Goal: Task Accomplishment & Management: Manage account settings

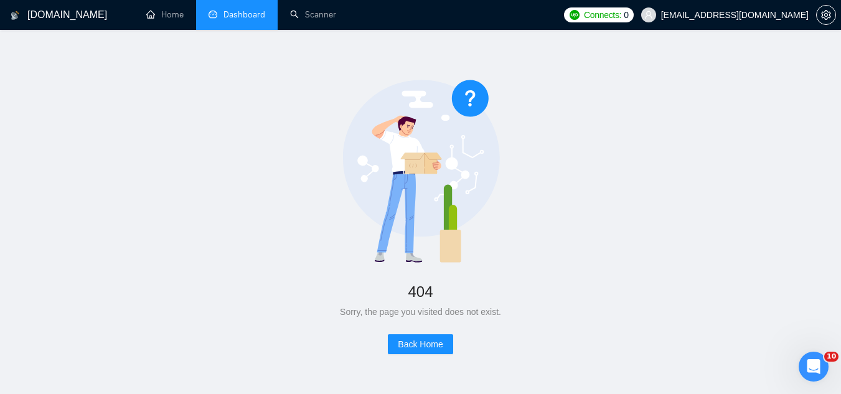
click at [256, 10] on link "Dashboard" at bounding box center [237, 14] width 57 height 11
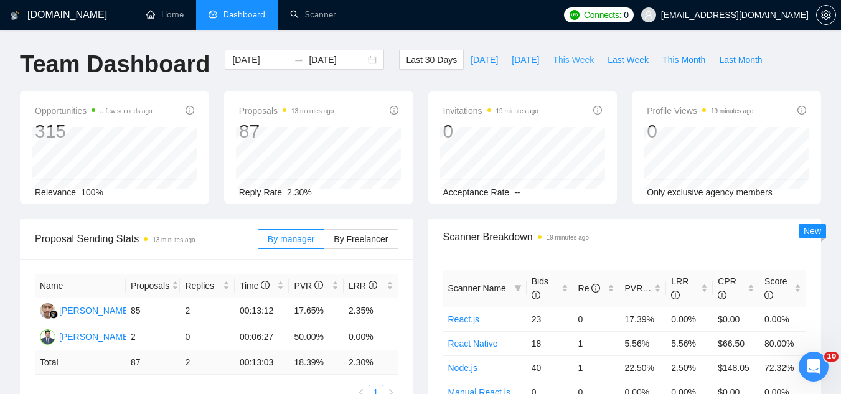
click at [555, 67] on button "This Week" at bounding box center [573, 60] width 55 height 20
type input "[DATE]"
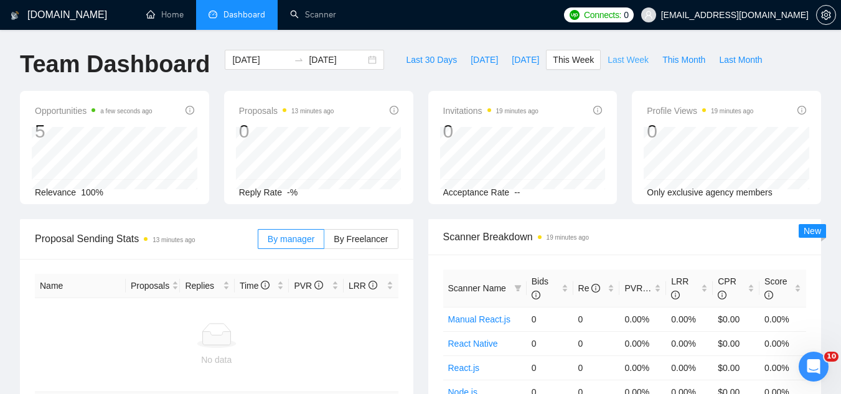
click at [608, 62] on span "Last Week" at bounding box center [627, 60] width 41 height 14
type input "[DATE]"
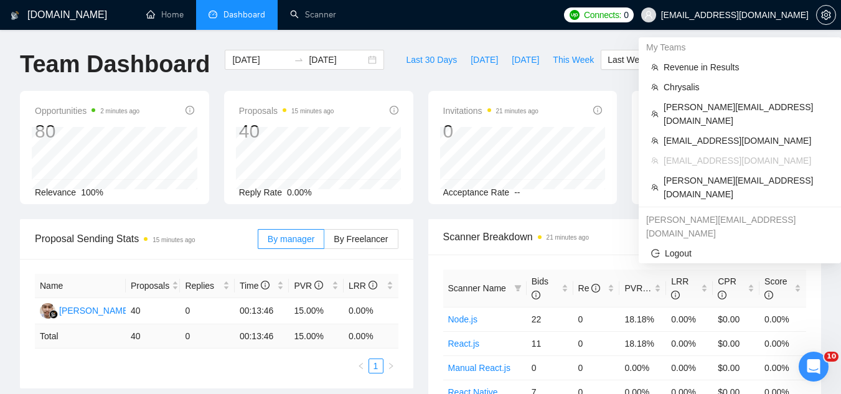
click at [725, 15] on span "[EMAIL_ADDRESS][DOMAIN_NAME]" at bounding box center [735, 15] width 148 height 0
click at [749, 174] on span "[PERSON_NAME][EMAIL_ADDRESS][DOMAIN_NAME]" at bounding box center [745, 187] width 165 height 27
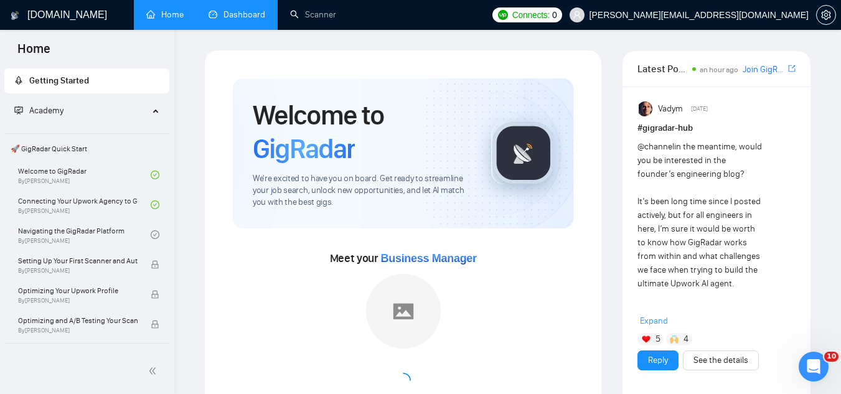
click at [242, 11] on link "Dashboard" at bounding box center [237, 14] width 57 height 11
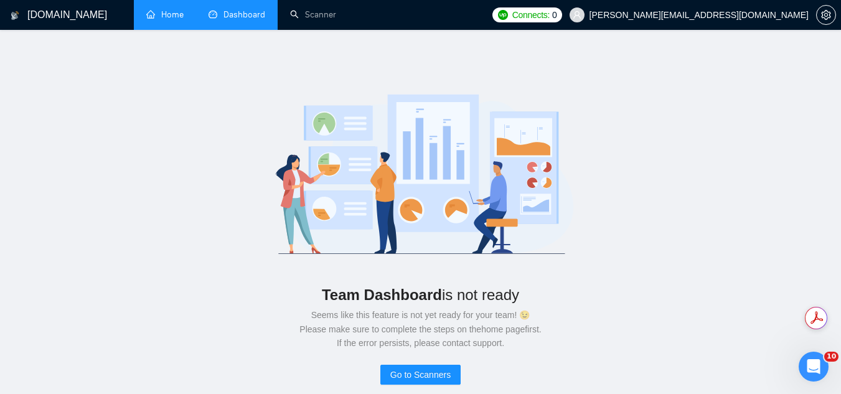
click at [167, 15] on link "Home" at bounding box center [164, 14] width 37 height 11
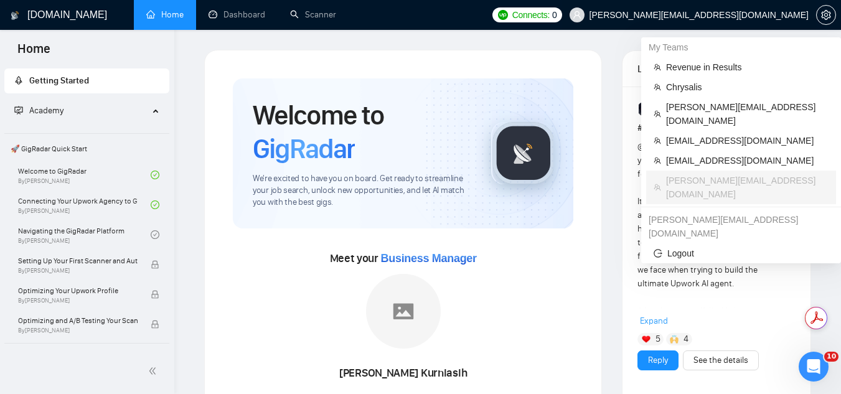
click at [713, 15] on span "[PERSON_NAME][EMAIL_ADDRESS][DOMAIN_NAME]" at bounding box center [698, 15] width 219 height 0
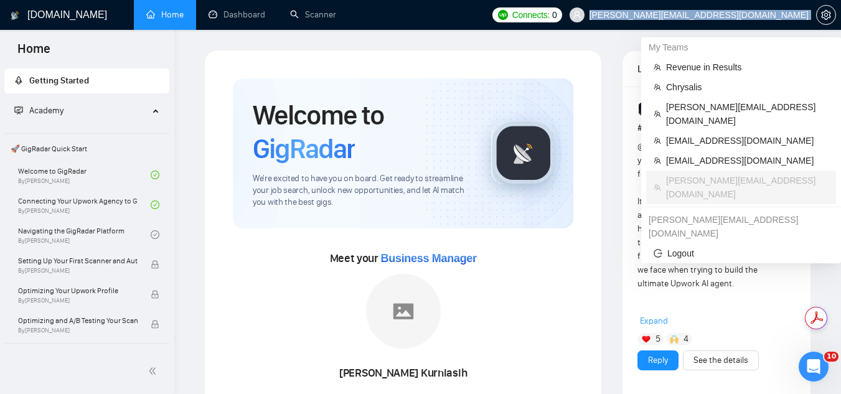
click at [713, 15] on span "[PERSON_NAME][EMAIL_ADDRESS][DOMAIN_NAME]" at bounding box center [698, 15] width 219 height 0
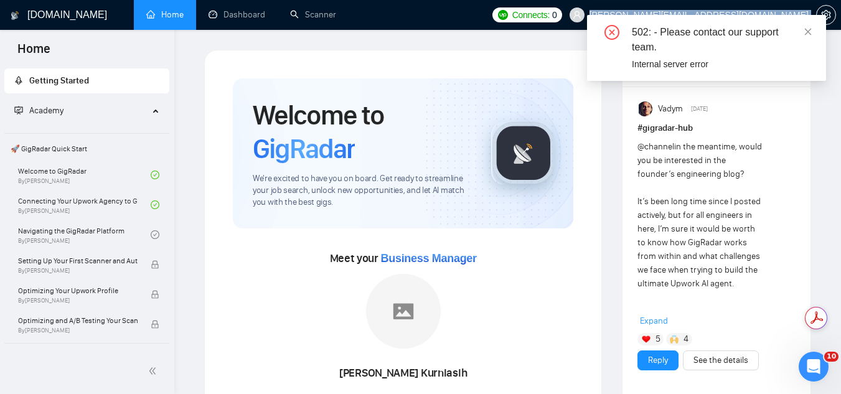
copy div "[PERSON_NAME][EMAIL_ADDRESS][DOMAIN_NAME]"
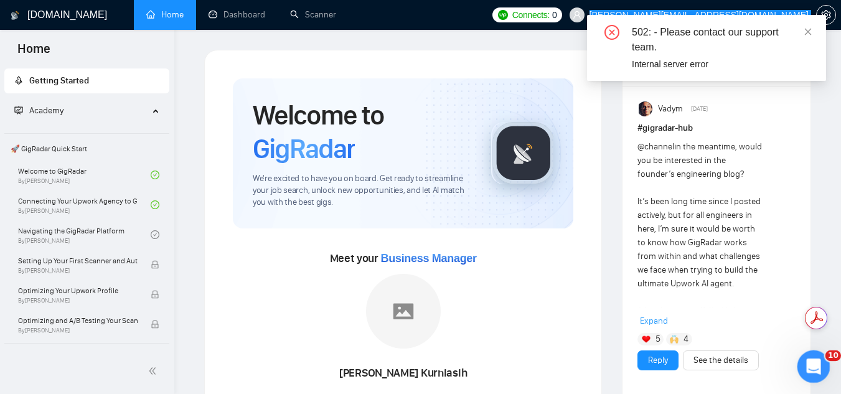
click at [813, 370] on icon "Open Intercom Messenger" at bounding box center [812, 365] width 21 height 21
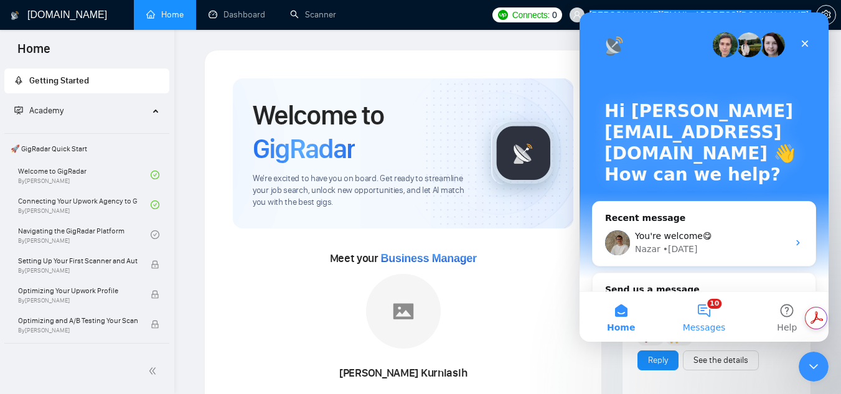
click at [709, 315] on button "10 Messages" at bounding box center [703, 317] width 83 height 50
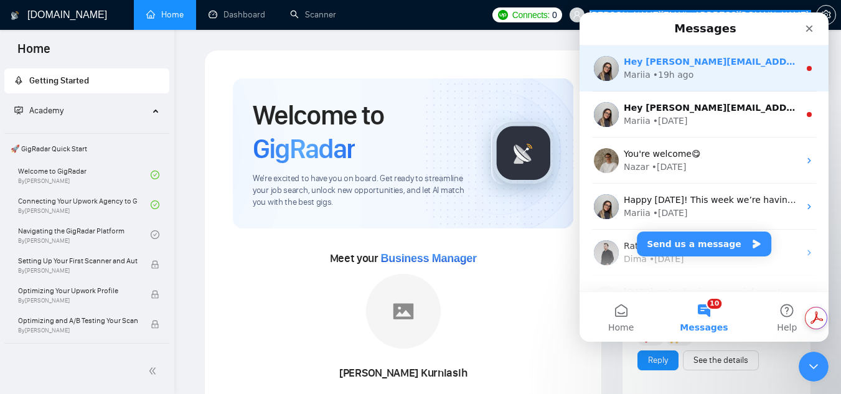
click at [695, 84] on div "Hey [PERSON_NAME][EMAIL_ADDRESS][DOMAIN_NAME], Looks like your Upwork agency 3B…" at bounding box center [703, 68] width 249 height 46
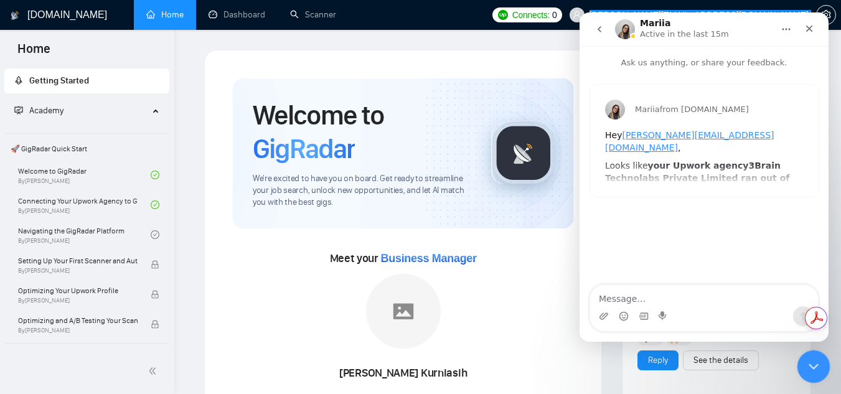
click at [806, 366] on icon "Close Intercom Messenger" at bounding box center [811, 364] width 15 height 15
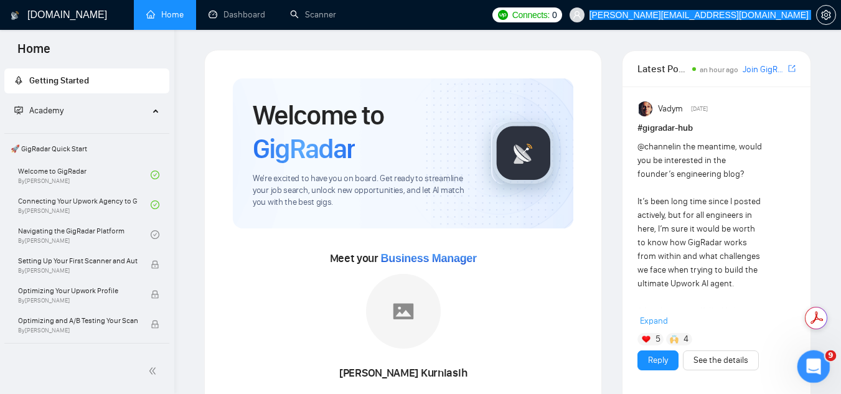
click at [807, 366] on icon "Open Intercom Messenger" at bounding box center [812, 365] width 21 height 21
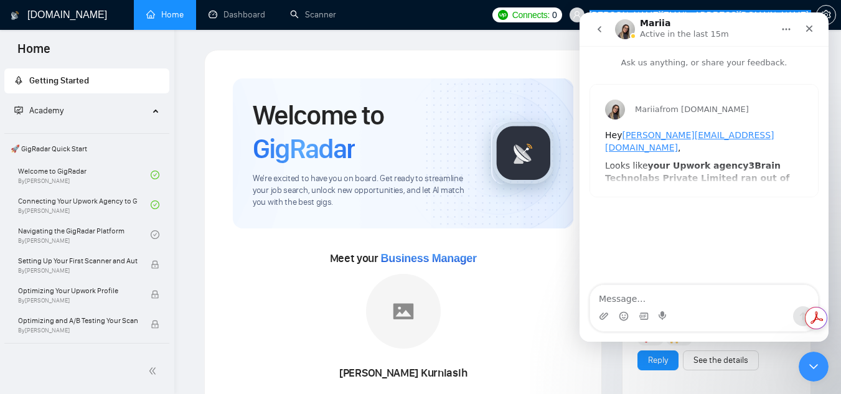
click at [596, 26] on icon "go back" at bounding box center [599, 29] width 10 height 10
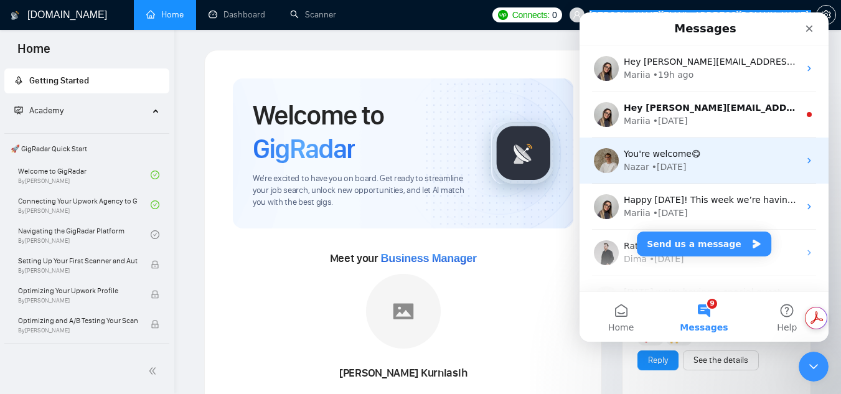
click at [668, 166] on div "• [DATE]" at bounding box center [669, 167] width 35 height 13
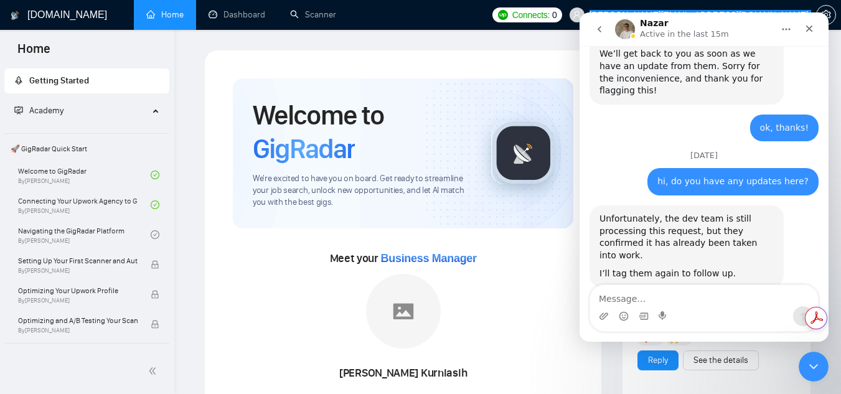
scroll to position [737, 0]
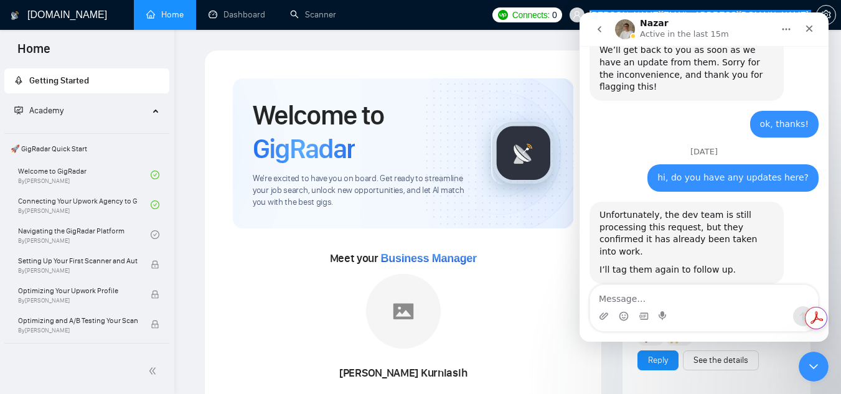
click at [696, 309] on div "Intercom messenger" at bounding box center [704, 316] width 228 height 20
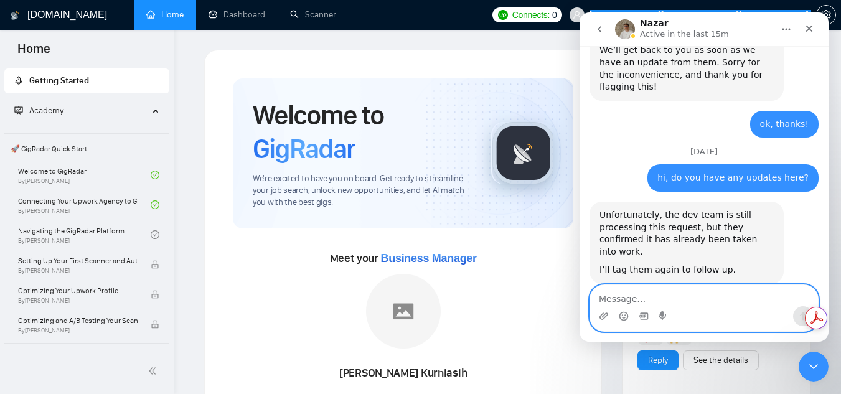
click at [696, 301] on textarea "Message…" at bounding box center [704, 295] width 228 height 21
paste textarea "[PERSON_NAME][EMAIL_ADDRESS][DOMAIN_NAME]"
type textarea "hi, do you have updates about [PERSON_NAME][EMAIL_ADDRESS][DOMAIN_NAME]"
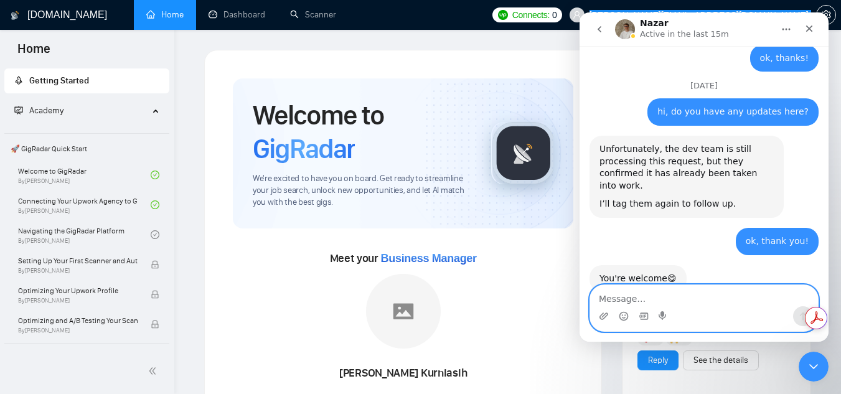
scroll to position [815, 0]
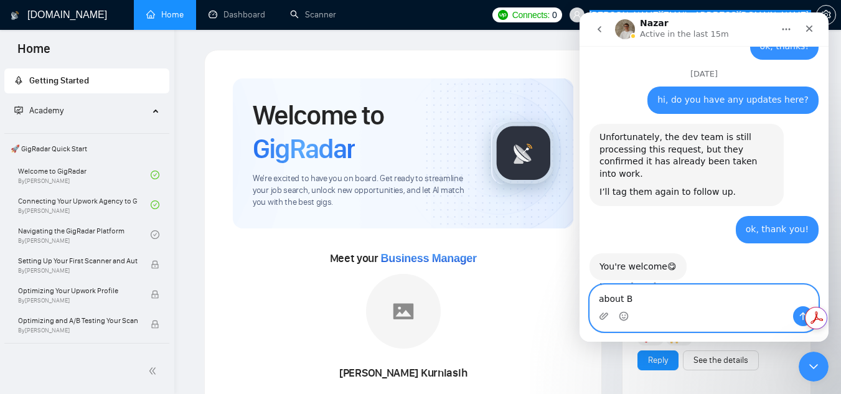
type textarea "about BM"
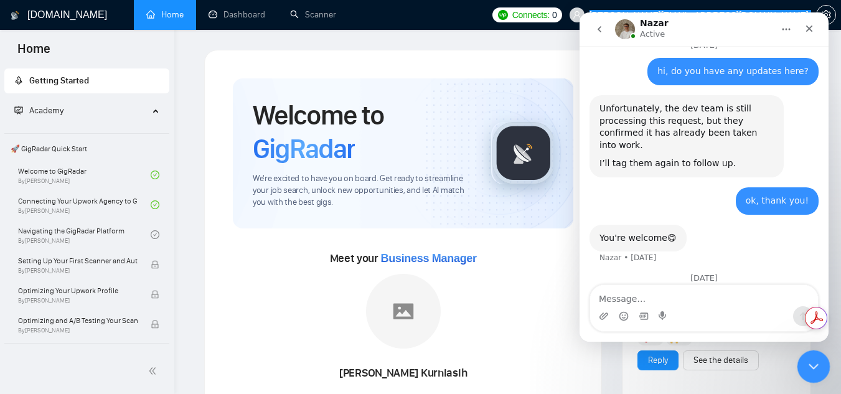
click at [818, 368] on icon "Close Intercom Messenger" at bounding box center [811, 364] width 15 height 15
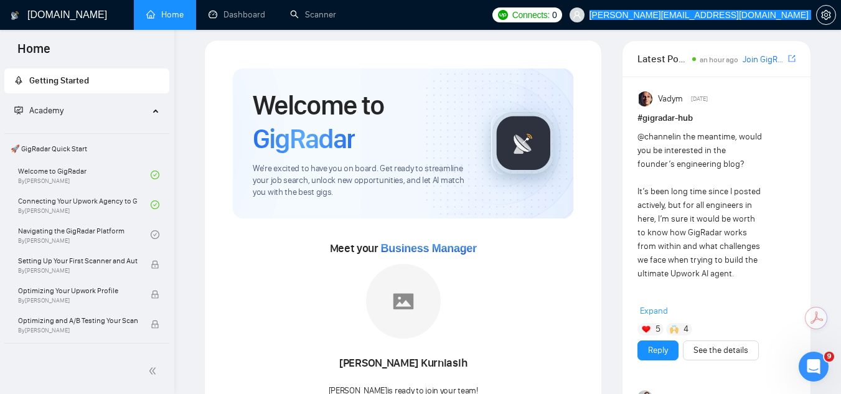
scroll to position [0, 0]
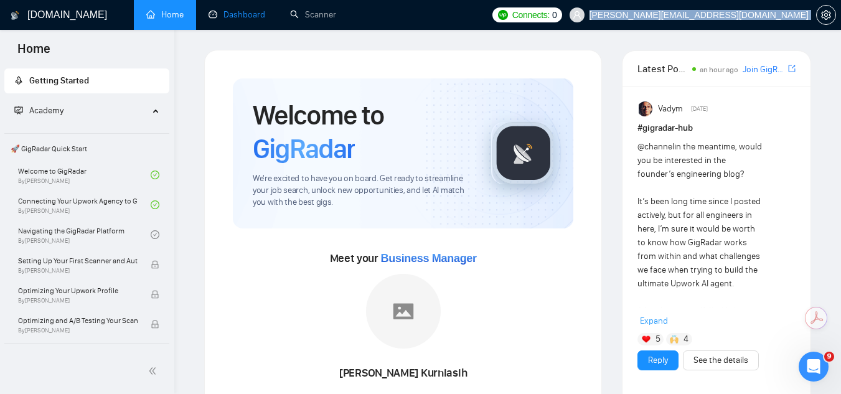
click at [221, 20] on link "Dashboard" at bounding box center [237, 14] width 57 height 11
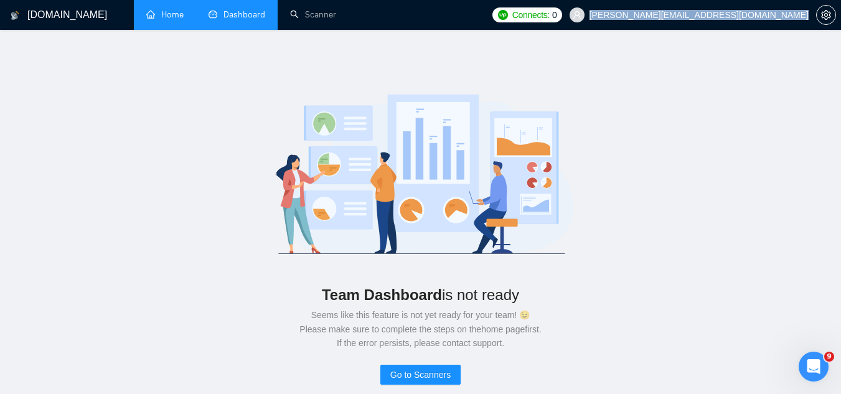
click at [730, 15] on span "[PERSON_NAME][EMAIL_ADDRESS][DOMAIN_NAME]" at bounding box center [698, 15] width 219 height 0
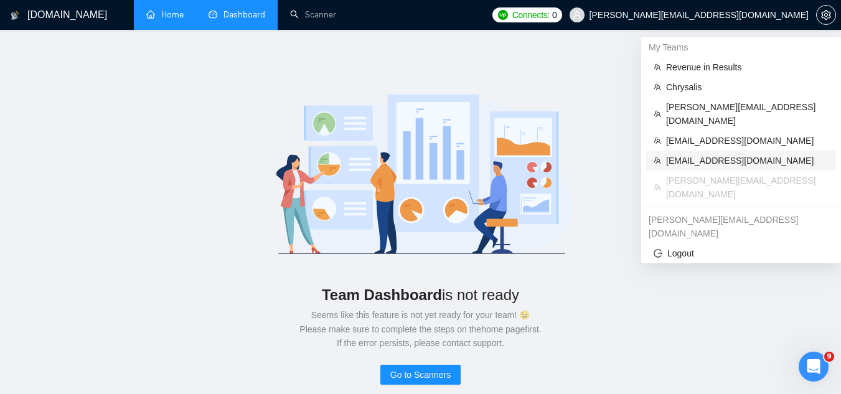
click at [708, 154] on span "[EMAIL_ADDRESS][DOMAIN_NAME]" at bounding box center [747, 161] width 162 height 14
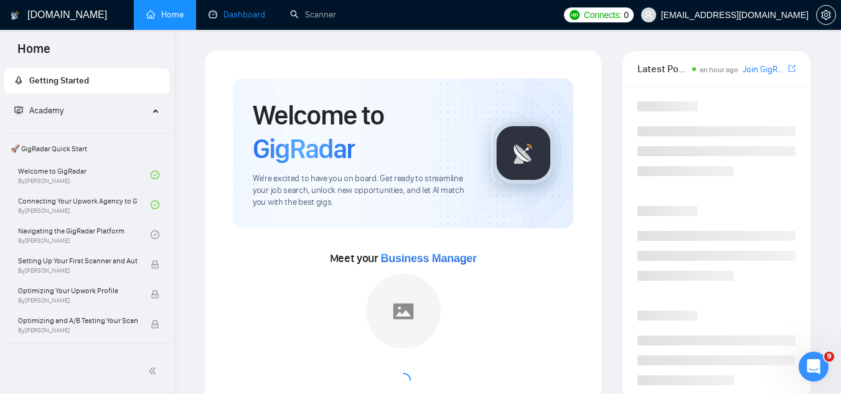
click at [246, 17] on link "Dashboard" at bounding box center [237, 14] width 57 height 11
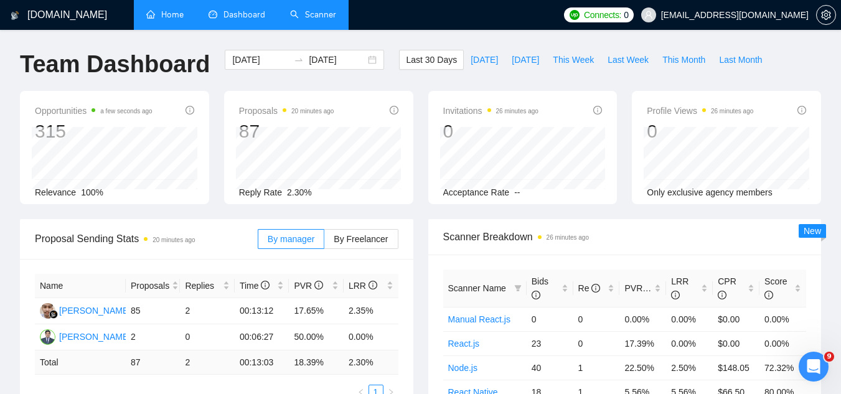
click at [315, 12] on link "Scanner" at bounding box center [313, 14] width 46 height 11
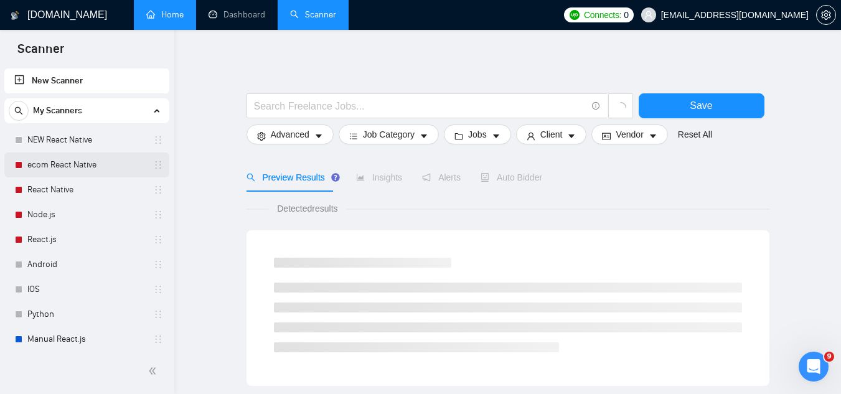
click at [90, 170] on link "ecom React Native" at bounding box center [86, 164] width 118 height 25
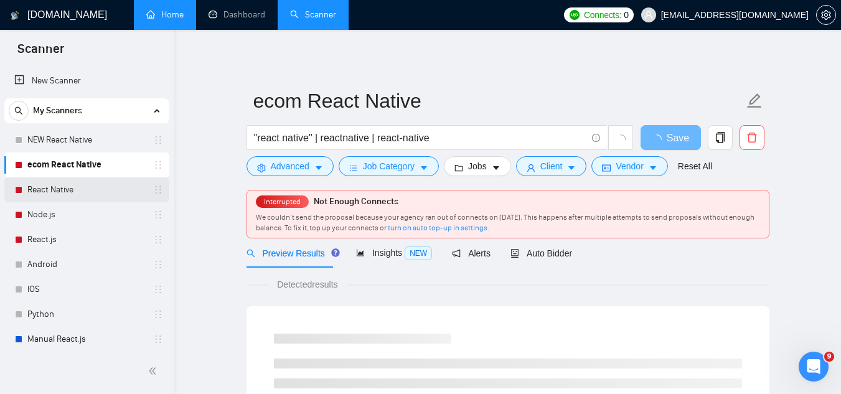
click at [88, 192] on link "React Native" at bounding box center [86, 189] width 118 height 25
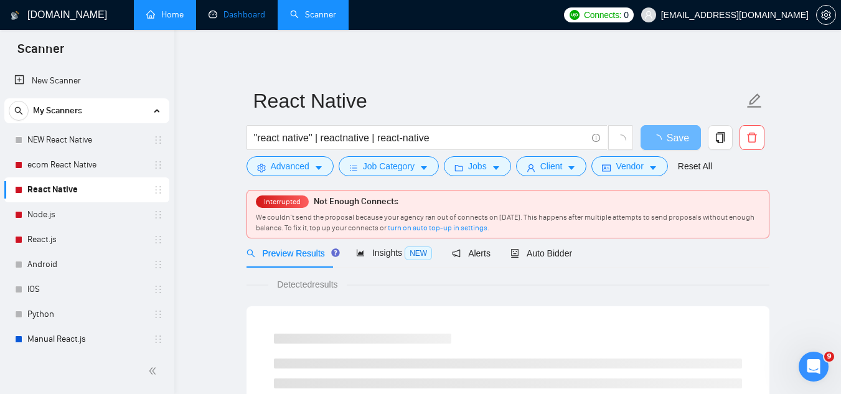
click at [235, 19] on link "Dashboard" at bounding box center [237, 14] width 57 height 11
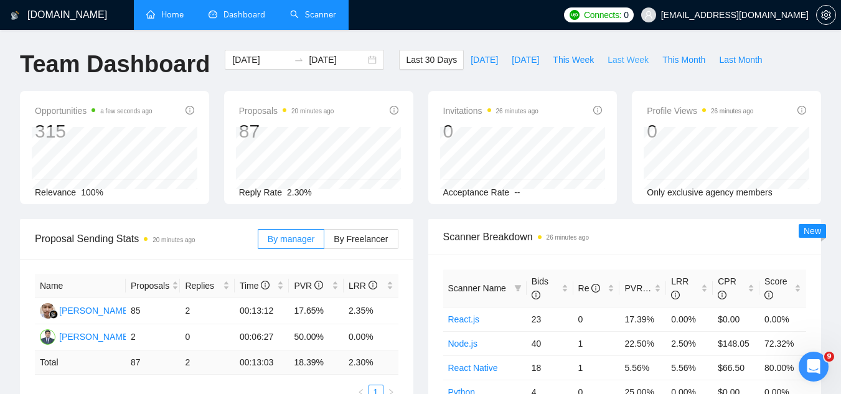
click at [616, 65] on span "Last Week" at bounding box center [627, 60] width 41 height 14
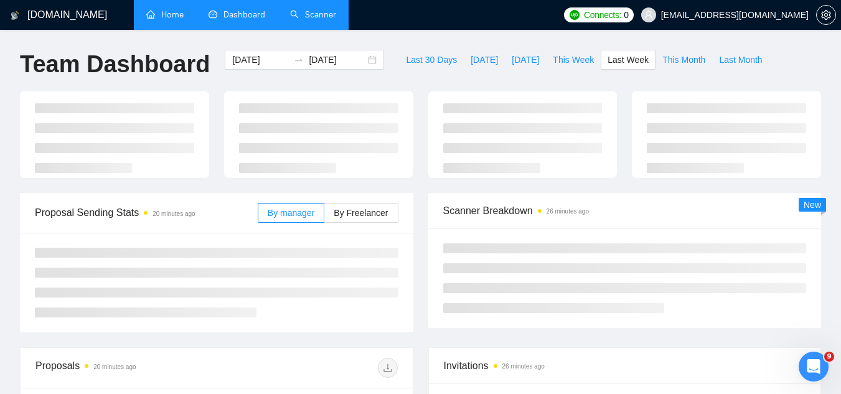
type input "[DATE]"
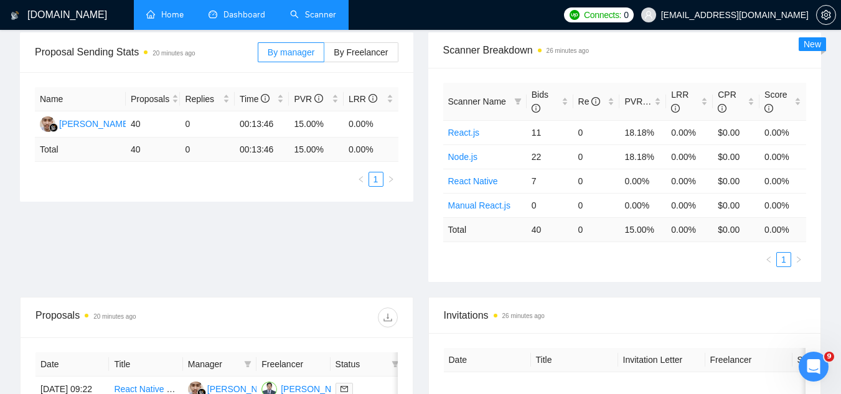
scroll to position [436, 0]
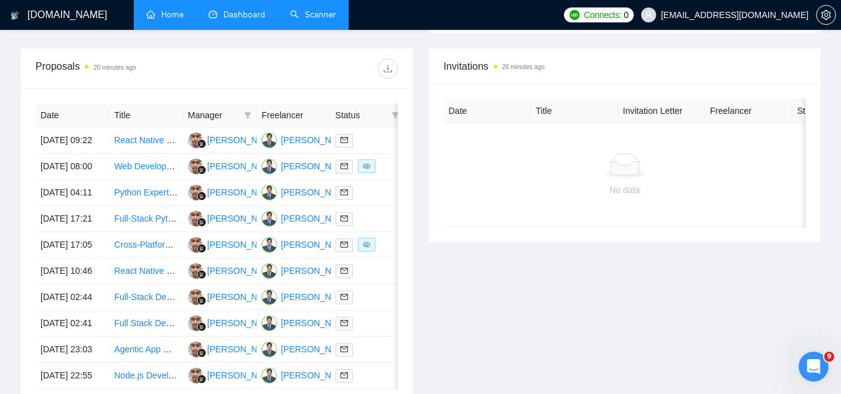
click at [462, 242] on div "Date Title Invitation Letter Freelancer Status No data" at bounding box center [625, 163] width 392 height 158
